Goal: Task Accomplishment & Management: Complete application form

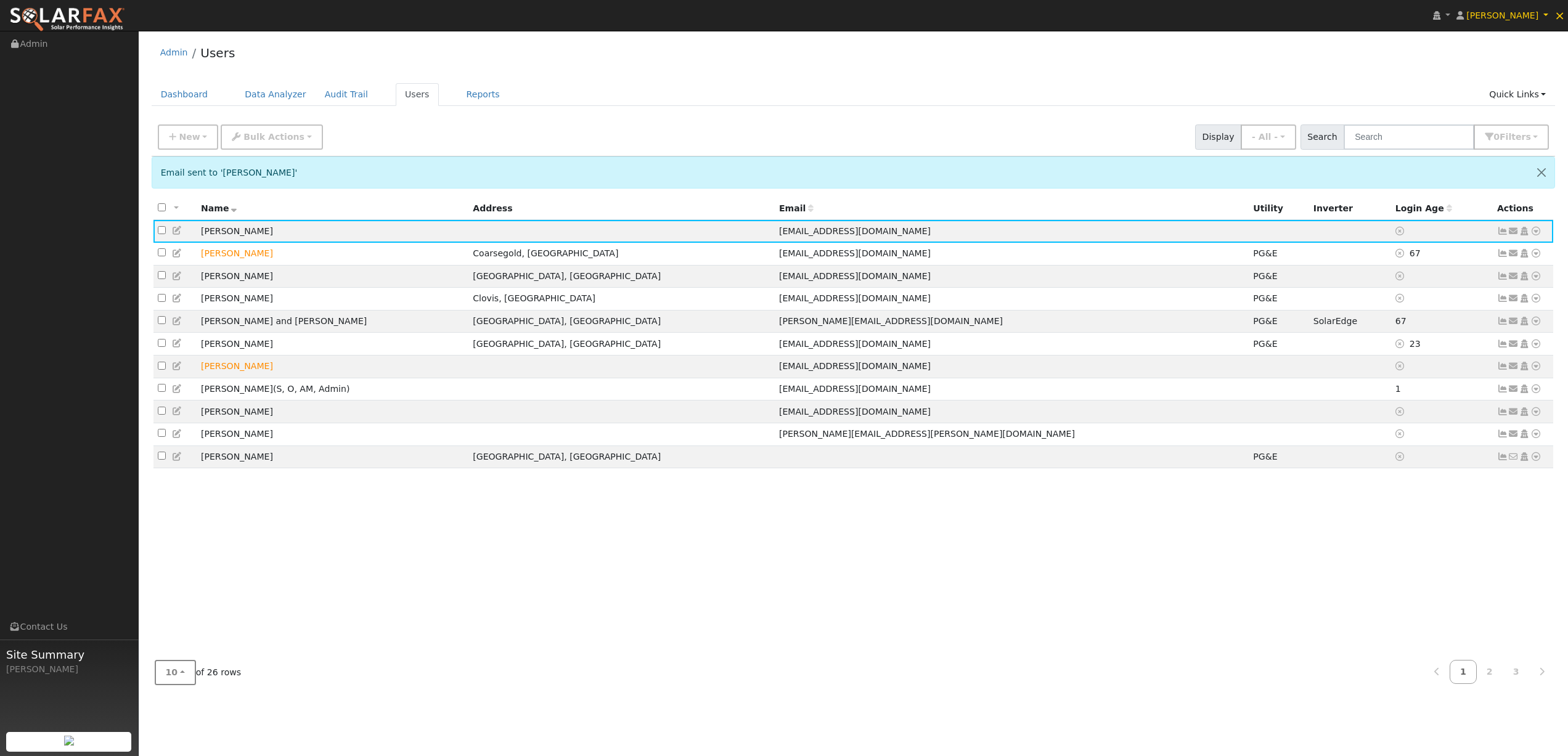
click at [179, 675] on button "10" at bounding box center [175, 673] width 42 height 25
click at [167, 630] on link "50" at bounding box center [198, 628] width 86 height 17
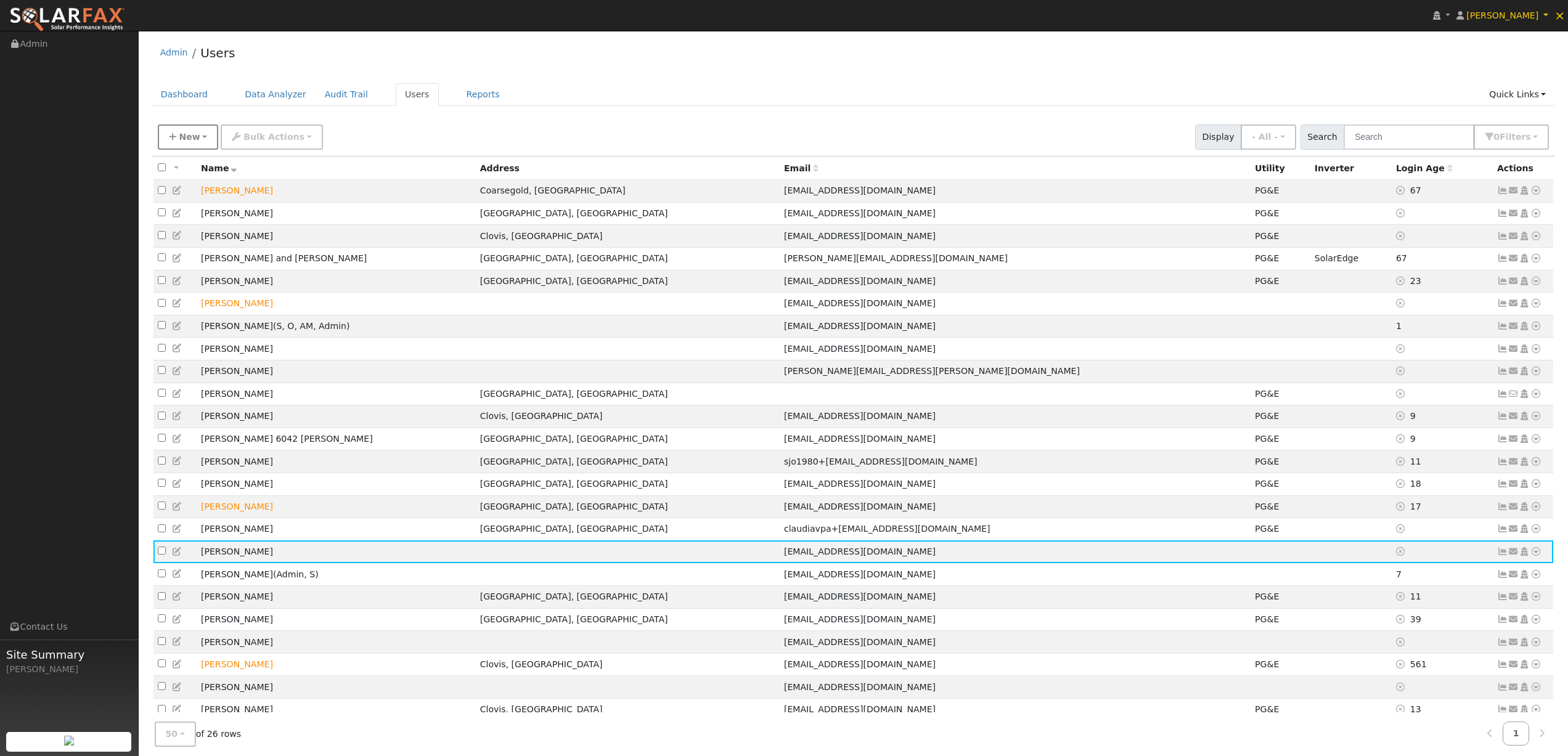
click at [188, 143] on button "New" at bounding box center [188, 137] width 61 height 25
click at [197, 164] on link "Add User" at bounding box center [210, 165] width 103 height 17
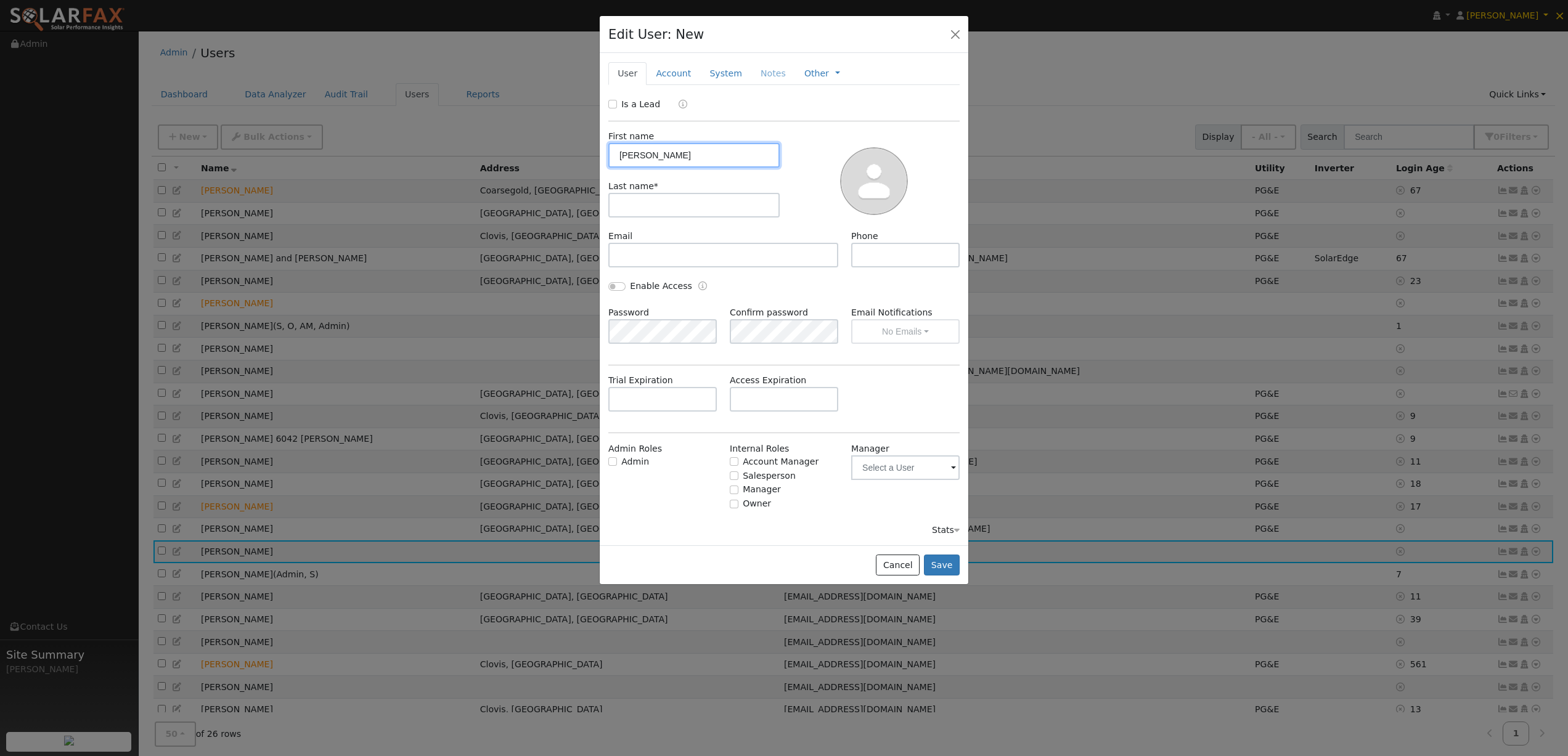
type input "[PERSON_NAME]"
click at [890, 249] on input "text" at bounding box center [906, 255] width 109 height 25
type input "[PHONE_NUMBER]"
click at [818, 255] on input "text" at bounding box center [723, 255] width 230 height 25
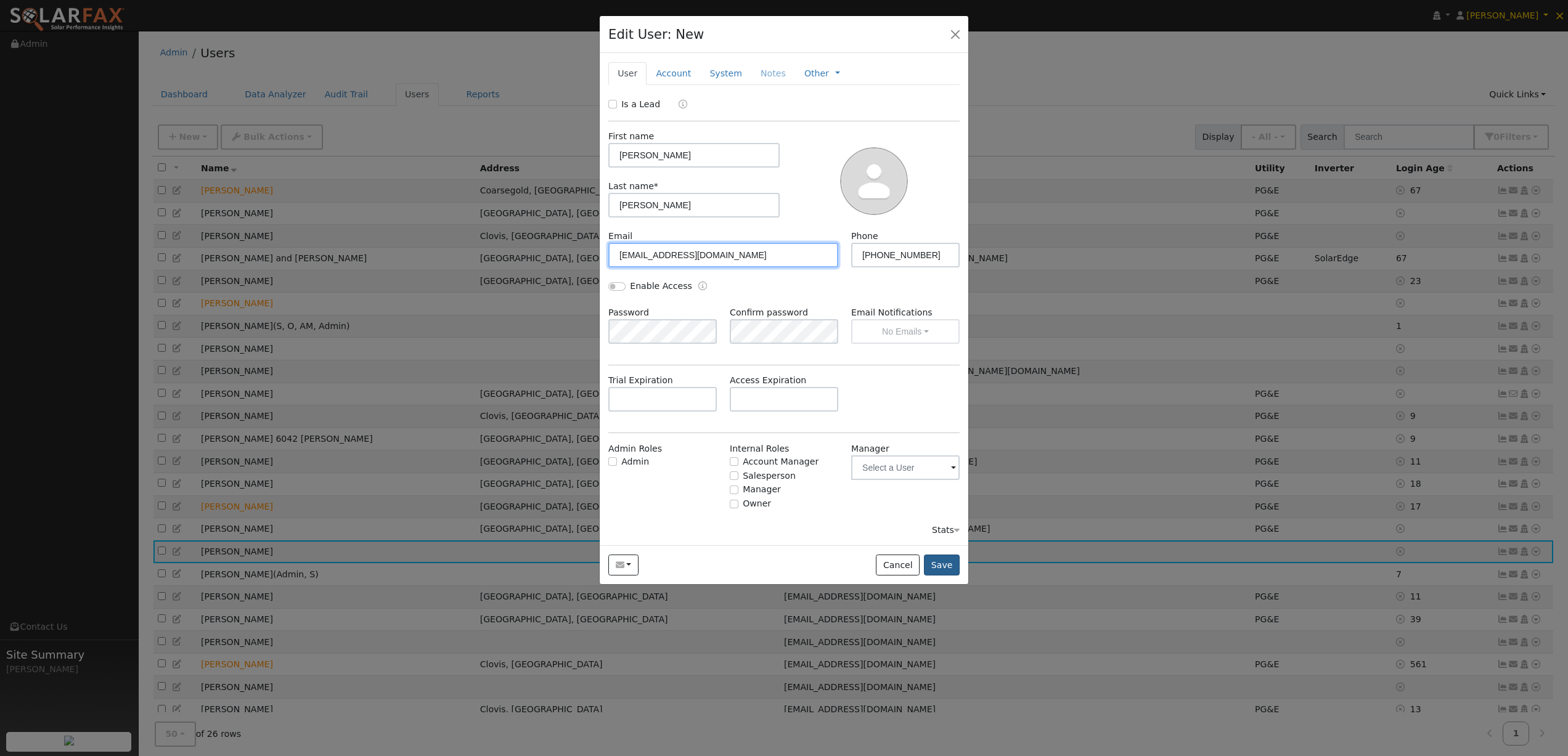
type input "[EMAIL_ADDRESS][DOMAIN_NAME]"
click at [953, 567] on button "Save" at bounding box center [941, 564] width 36 height 21
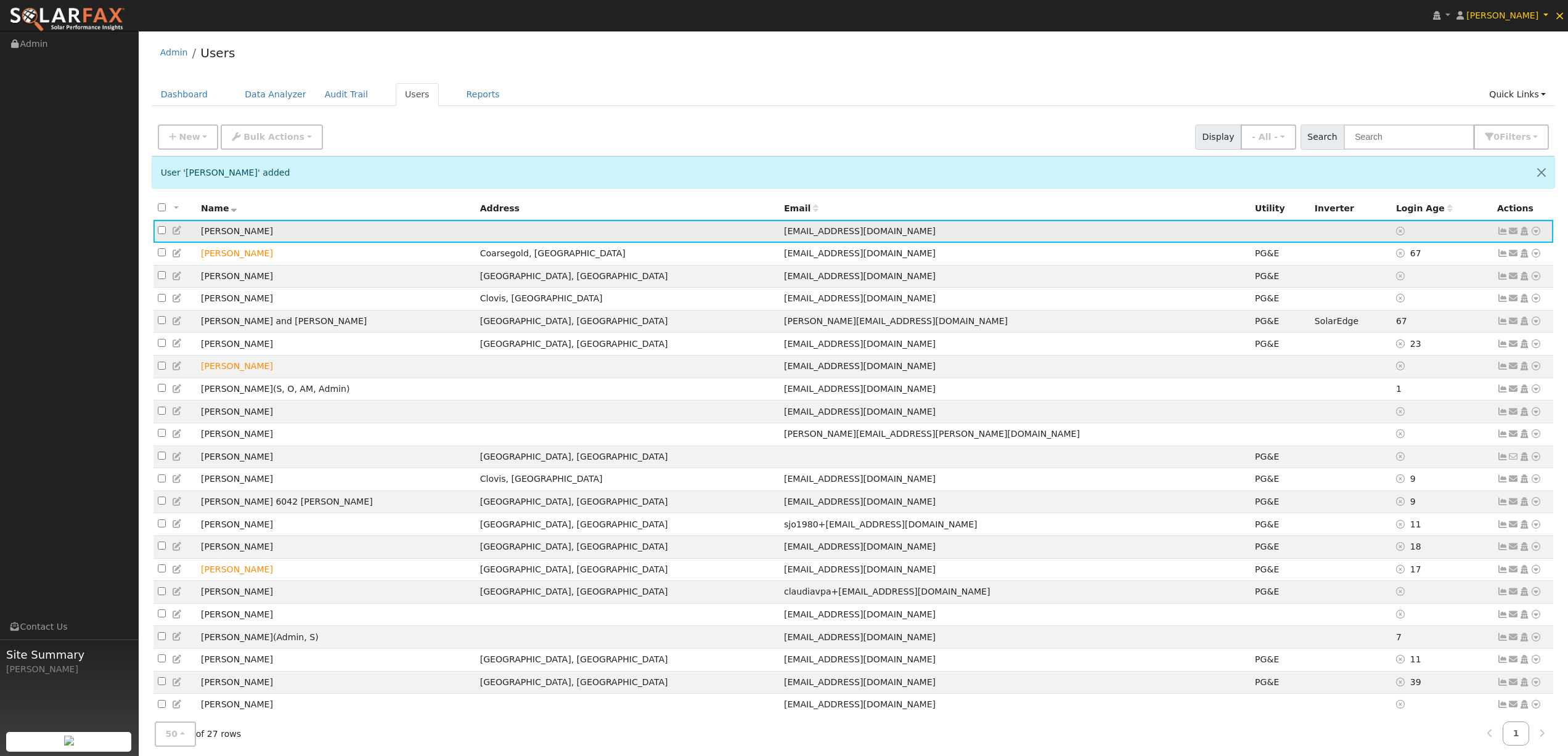
click at [1535, 234] on icon at bounding box center [1536, 231] width 11 height 8
click at [1397, 328] on link "Utility" at bounding box center [1408, 324] width 86 height 17
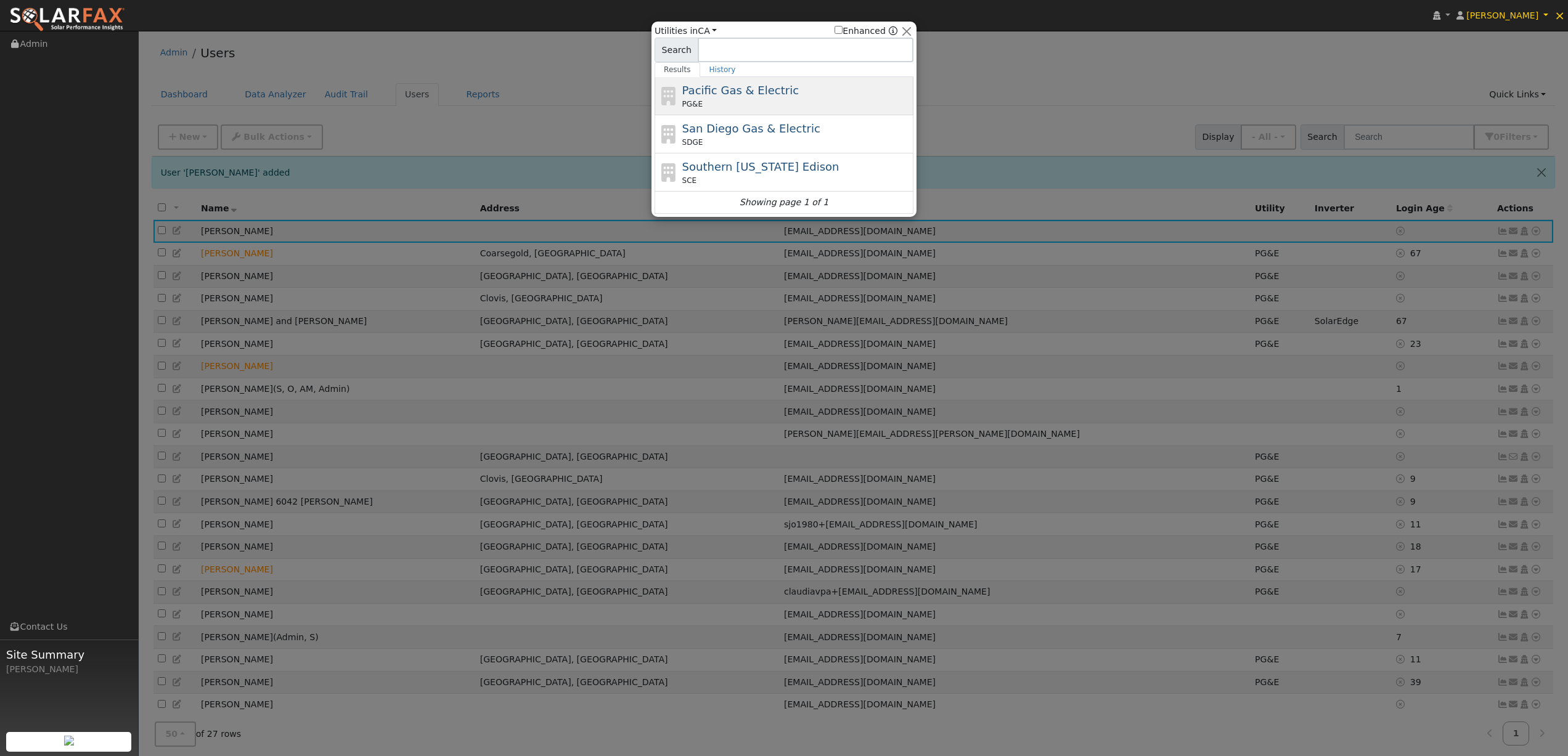
click at [734, 92] on span "Pacific Gas & Electric" at bounding box center [740, 90] width 116 height 13
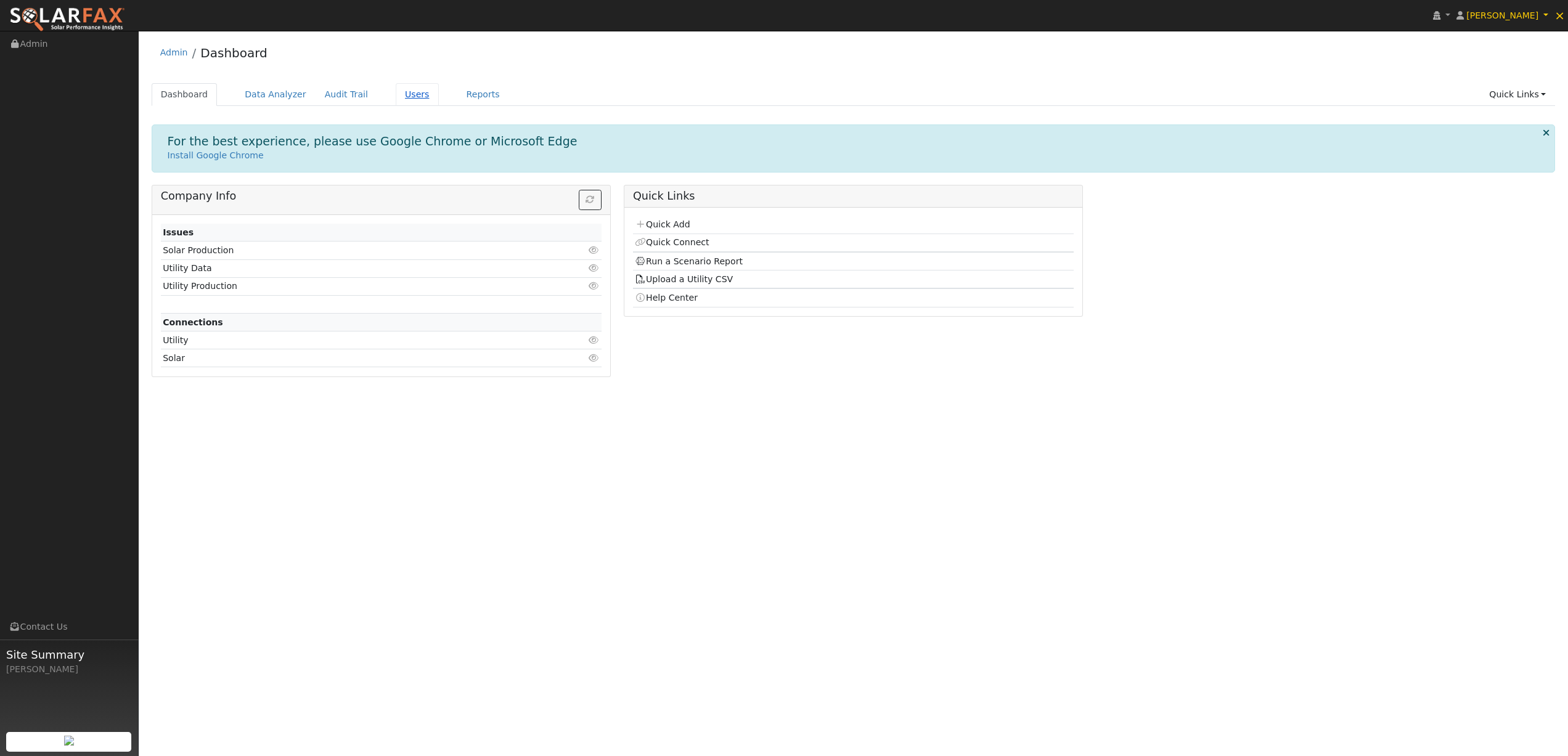
click at [408, 98] on link "Users" at bounding box center [417, 94] width 43 height 23
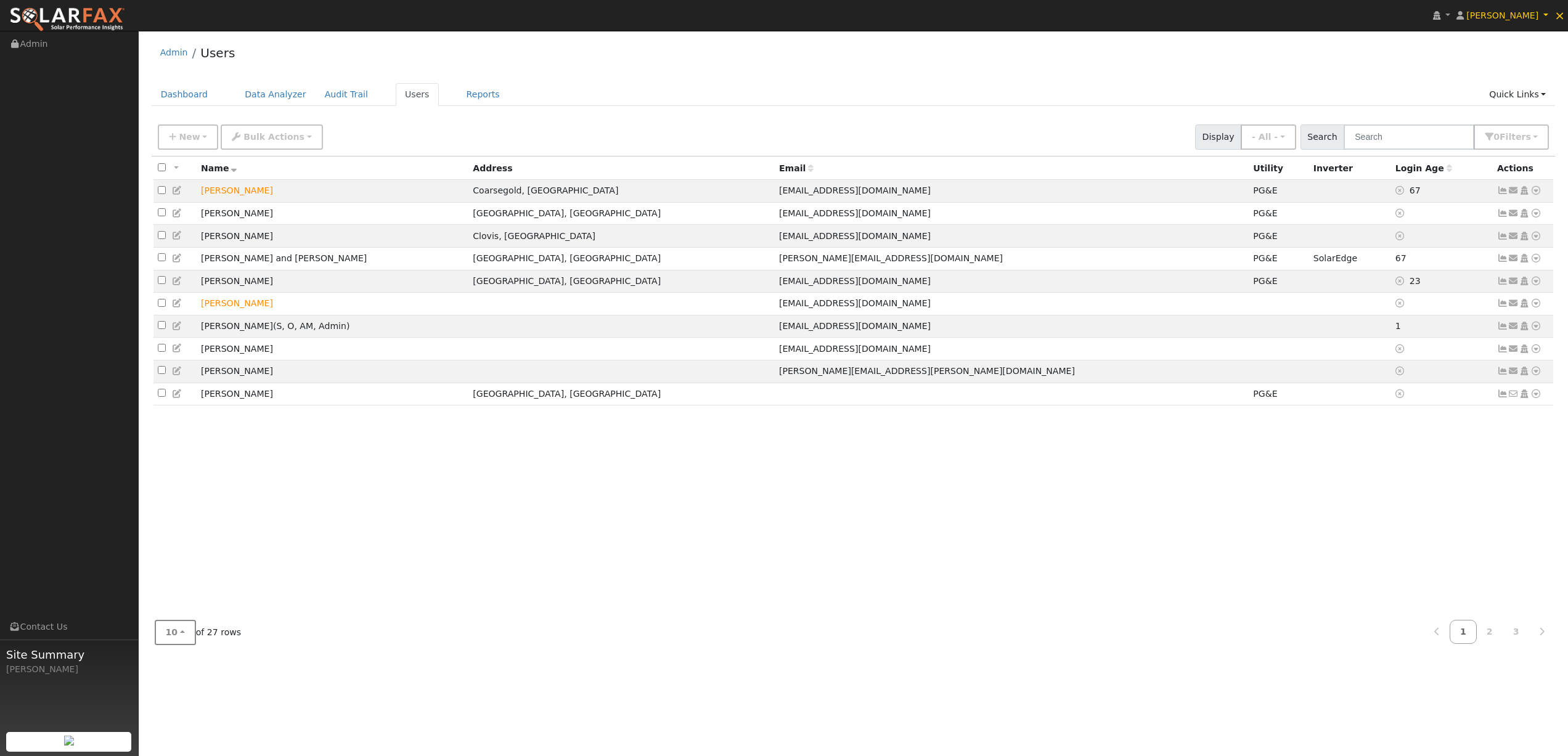
click at [179, 636] on button "10" at bounding box center [175, 632] width 42 height 25
click at [179, 591] on link "50" at bounding box center [198, 587] width 86 height 17
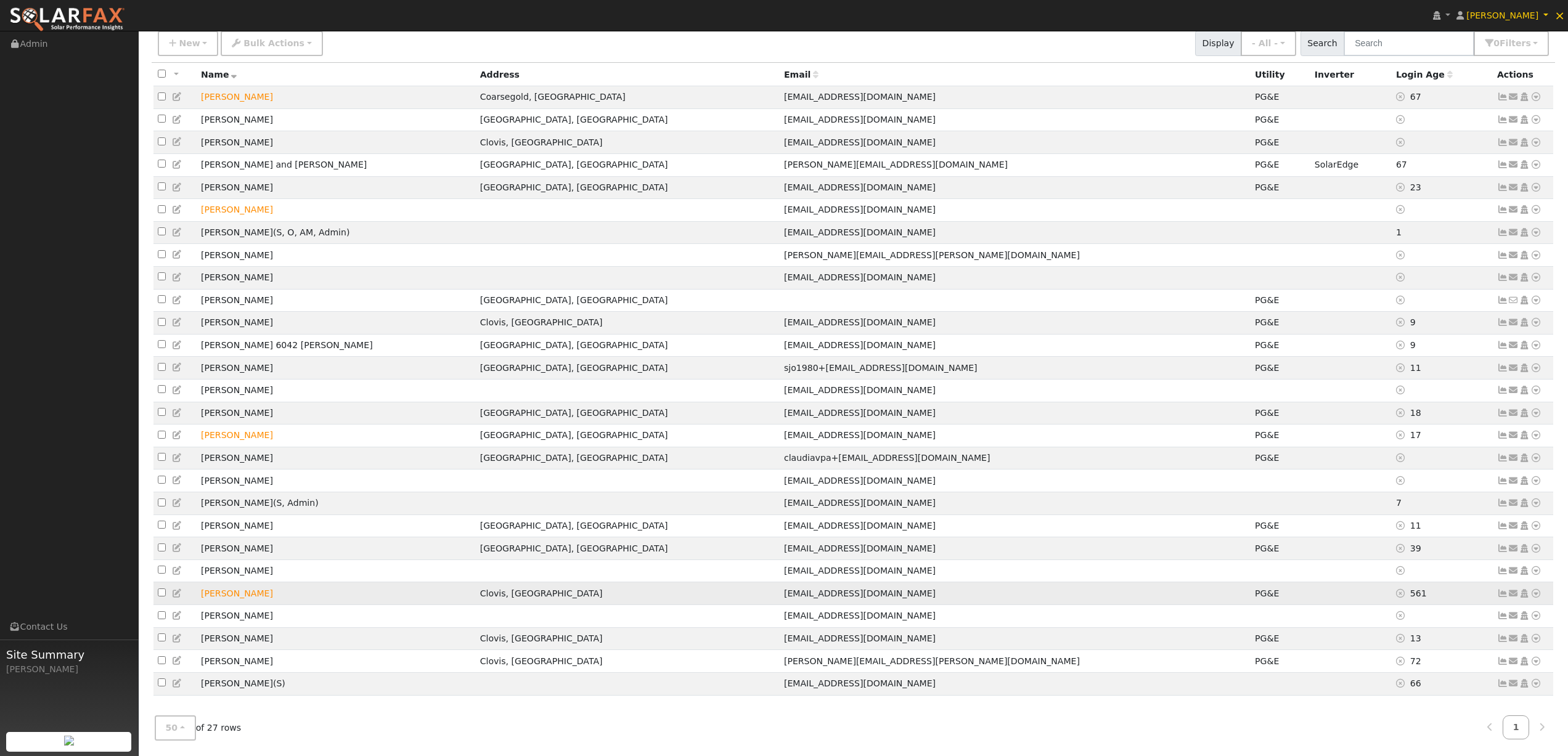
scroll to position [115, 0]
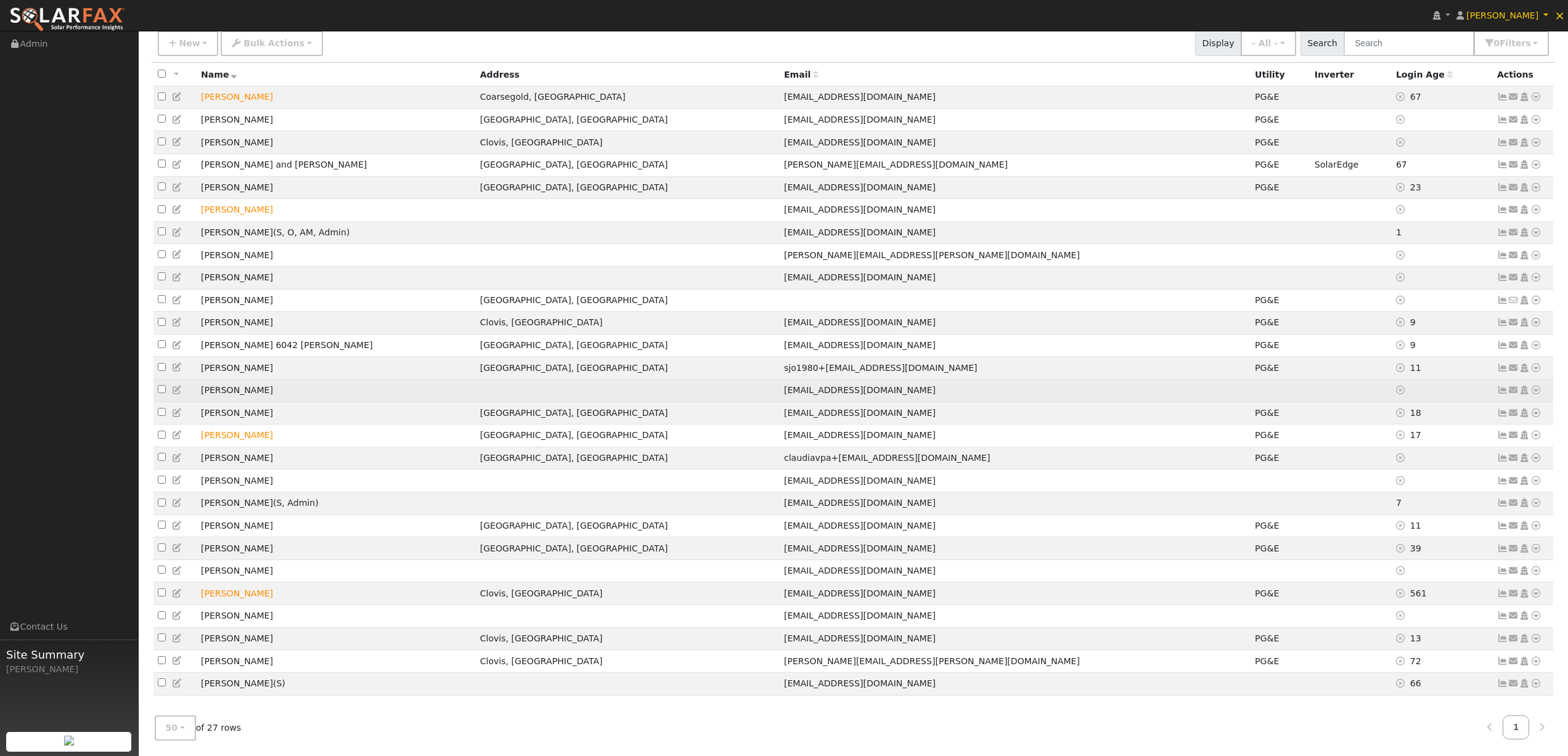
click at [1535, 385] on icon at bounding box center [1536, 389] width 11 height 8
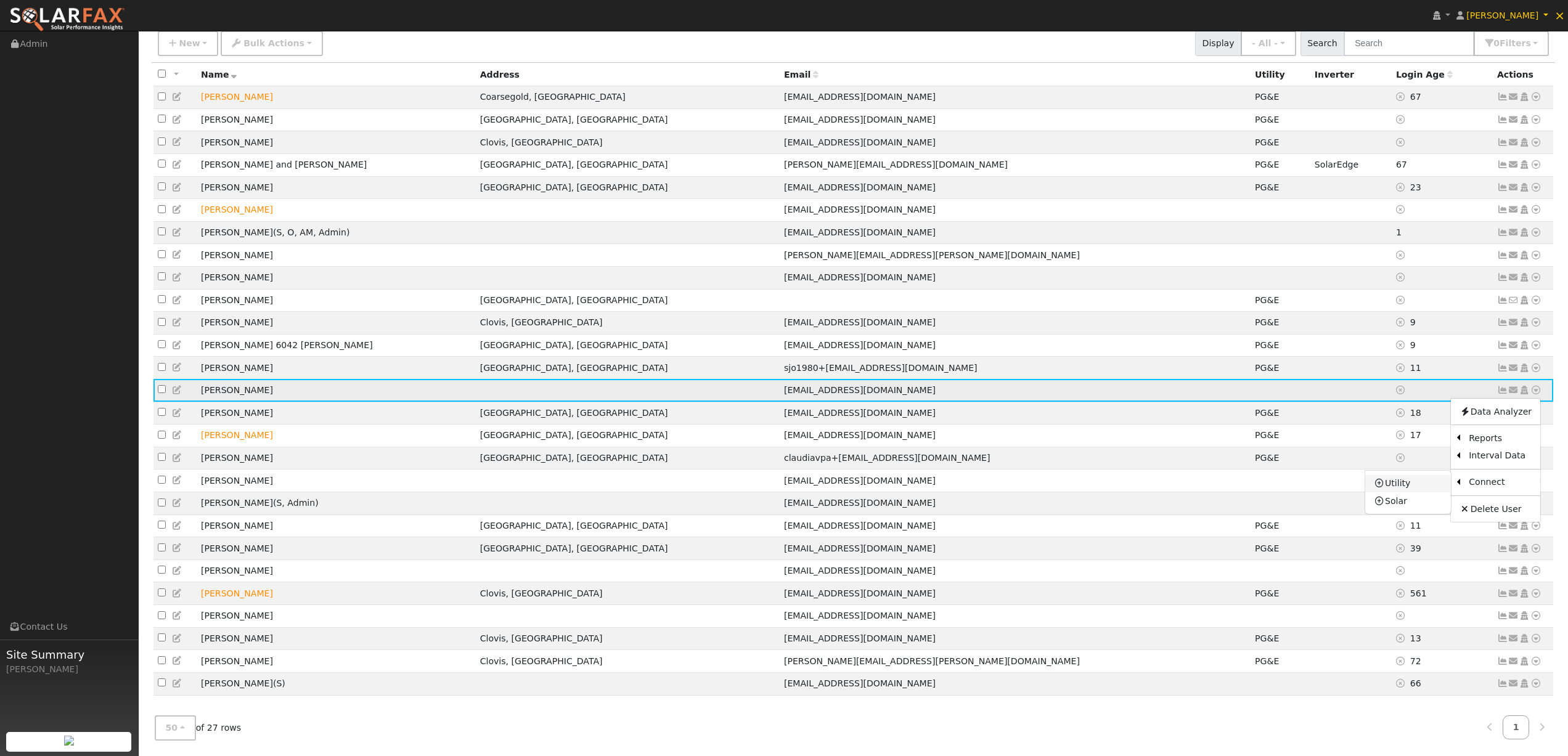
click at [1400, 475] on link "Utility" at bounding box center [1408, 484] width 86 height 17
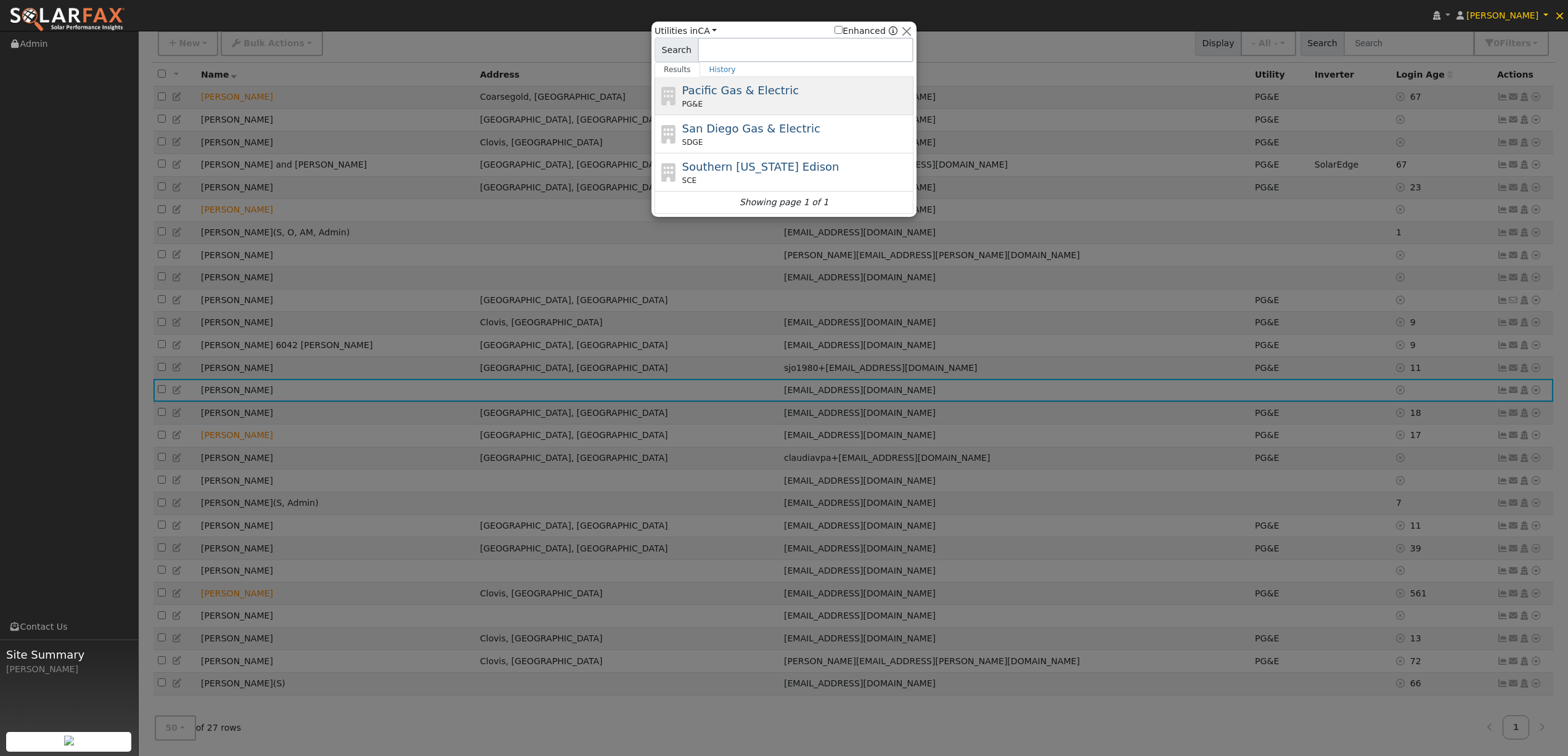
click at [776, 92] on span "Pacific Gas & Electric" at bounding box center [740, 90] width 116 height 13
